Goal: Task Accomplishment & Management: Use online tool/utility

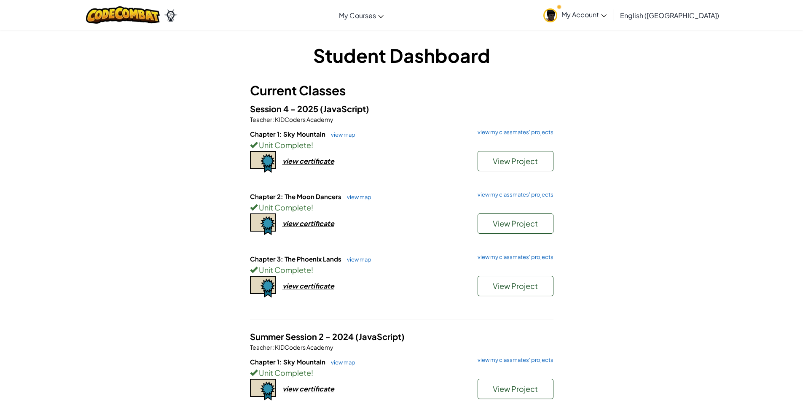
drag, startPoint x: 126, startPoint y: 236, endPoint x: 188, endPoint y: 236, distance: 61.9
click at [121, 236] on div "Student Dashboard Current Classes Session 4 - 2025 (JavaScript) Teacher : KIDCo…" at bounding box center [401, 369] width 803 height 681
click at [481, 256] on link "view my classmates' projects" at bounding box center [513, 256] width 80 height 5
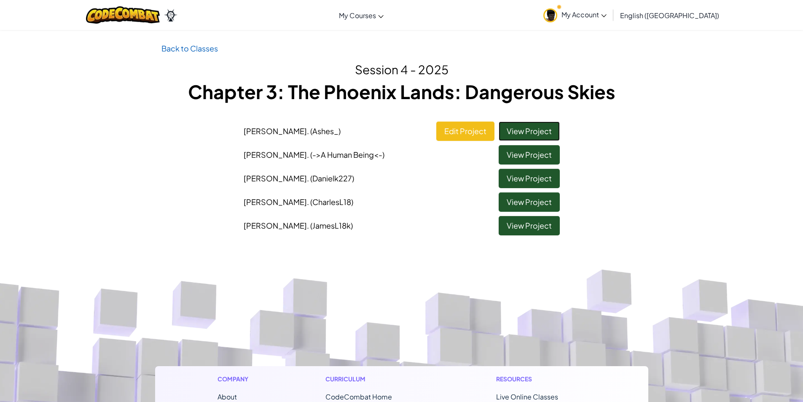
click at [535, 125] on link "View Project" at bounding box center [529, 130] width 61 height 19
click at [616, 29] on div "Toggle navigation My Courses Ozaria Classroom CodeCombat Classroom AI League Es…" at bounding box center [401, 15] width 807 height 30
click at [611, 24] on link "My Account" at bounding box center [575, 15] width 72 height 27
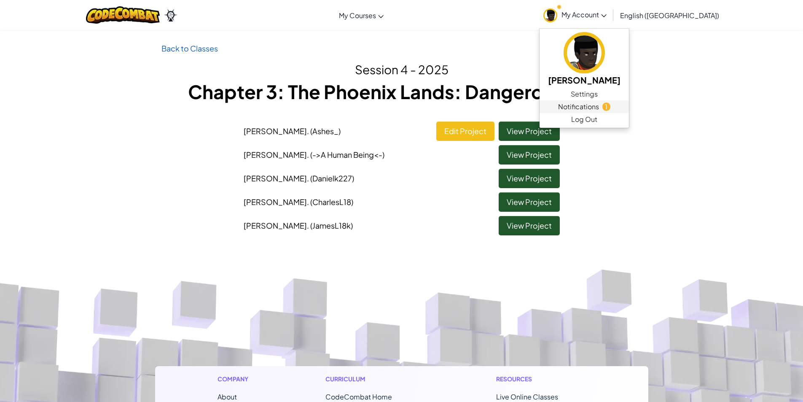
click at [599, 109] on span "Notifications" at bounding box center [578, 107] width 41 height 10
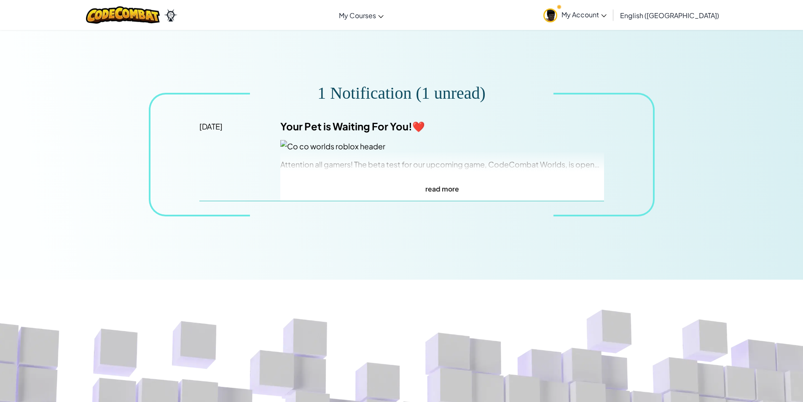
click at [611, 22] on link "My Account" at bounding box center [575, 15] width 72 height 27
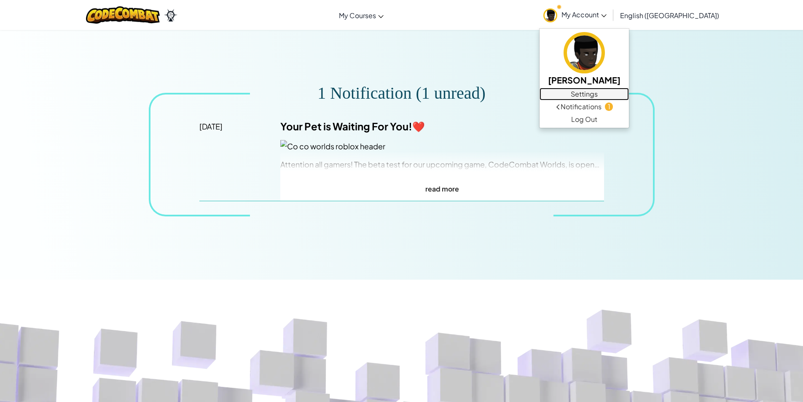
click at [629, 92] on link "Settings" at bounding box center [583, 94] width 89 height 13
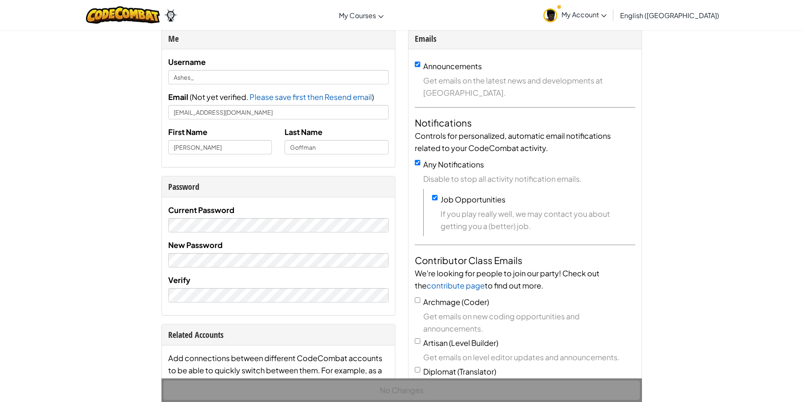
scroll to position [42, 0]
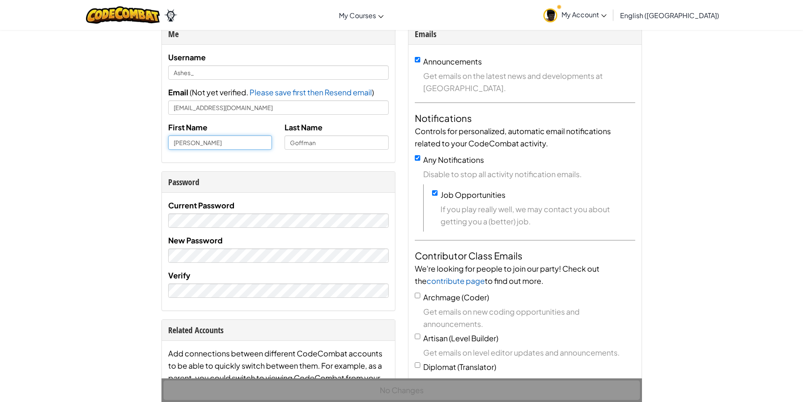
click at [220, 144] on input "Asher" at bounding box center [220, 142] width 104 height 14
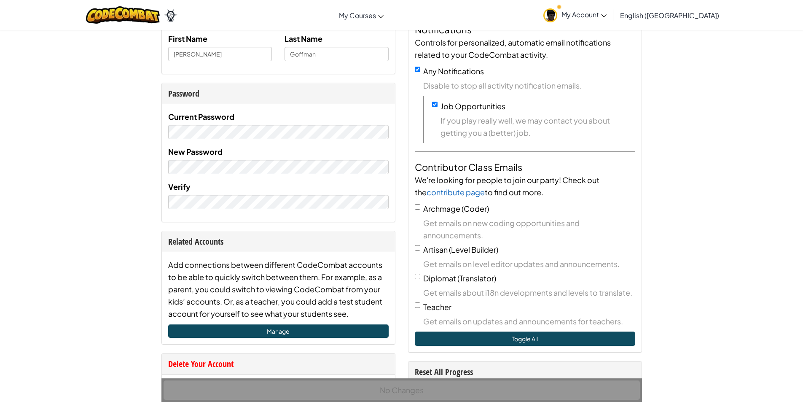
scroll to position [0, 0]
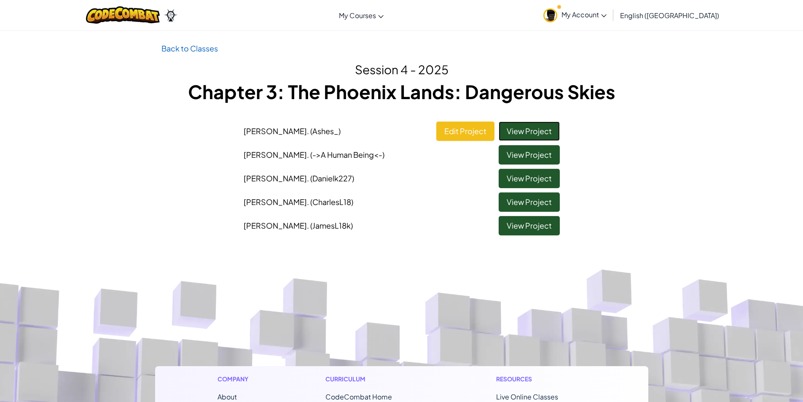
click at [536, 129] on link "View Project" at bounding box center [529, 130] width 61 height 19
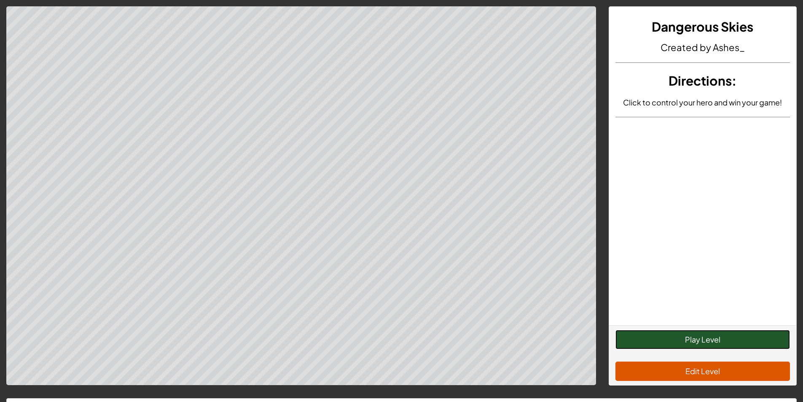
click at [679, 336] on button "Play Level" at bounding box center [702, 339] width 174 height 19
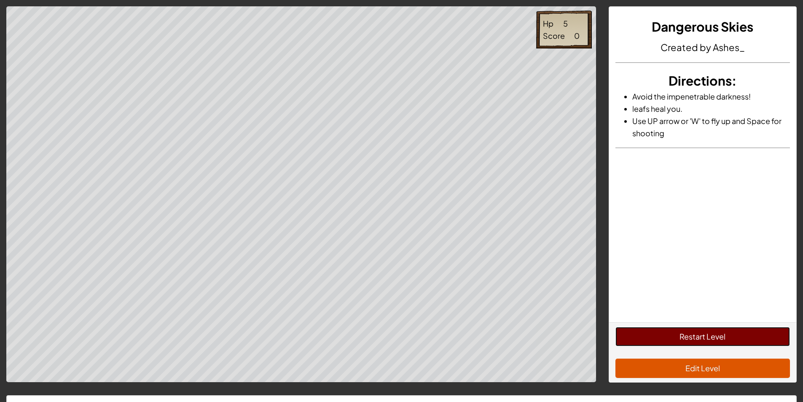
click at [655, 335] on button "Restart Level" at bounding box center [702, 336] width 174 height 19
click at [693, 336] on button "Restart Level" at bounding box center [702, 336] width 174 height 19
click at [692, 335] on button "Restart Level" at bounding box center [702, 336] width 174 height 19
click at [680, 343] on button "Restart Level" at bounding box center [702, 336] width 174 height 19
click at [689, 330] on button "Restart Level" at bounding box center [702, 336] width 174 height 19
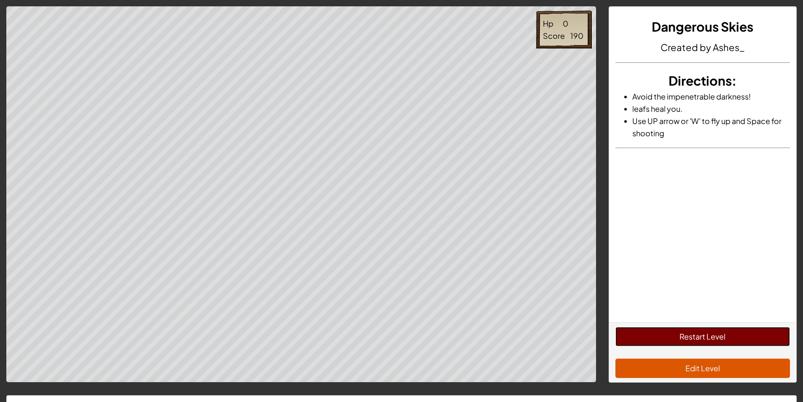
click at [689, 330] on button "Restart Level" at bounding box center [702, 336] width 174 height 19
click at [687, 327] on button "Restart Level" at bounding box center [702, 336] width 174 height 19
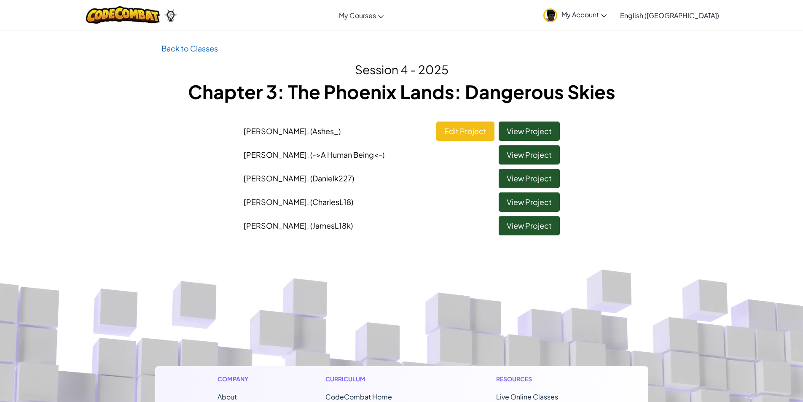
click at [606, 16] on span "My Account" at bounding box center [583, 14] width 45 height 9
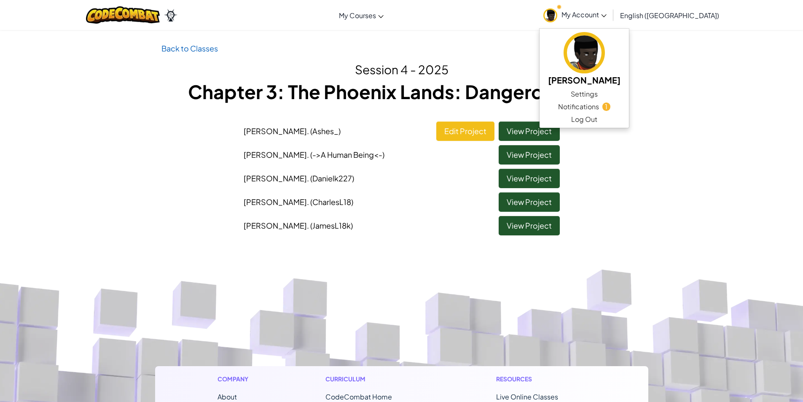
click at [783, 113] on div "Back to Classes Session 4 - 2025 Chapter 3: The Phoenix Lands: Dangerous Skies …" at bounding box center [401, 140] width 803 height 197
